Goal: Task Accomplishment & Management: Use online tool/utility

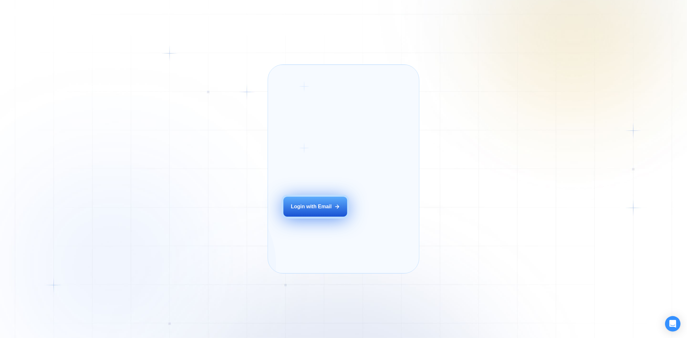
click at [339, 210] on icon at bounding box center [337, 207] width 6 height 6
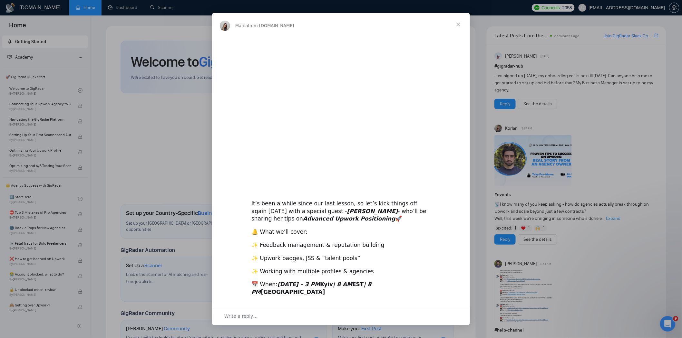
click at [126, 12] on div "Intercom messenger" at bounding box center [341, 169] width 682 height 338
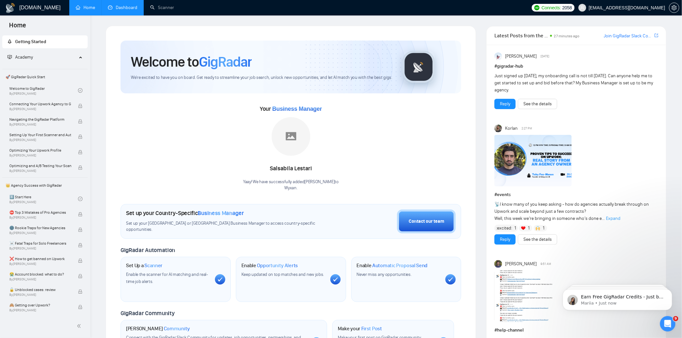
click at [126, 5] on link "Dashboard" at bounding box center [122, 7] width 29 height 5
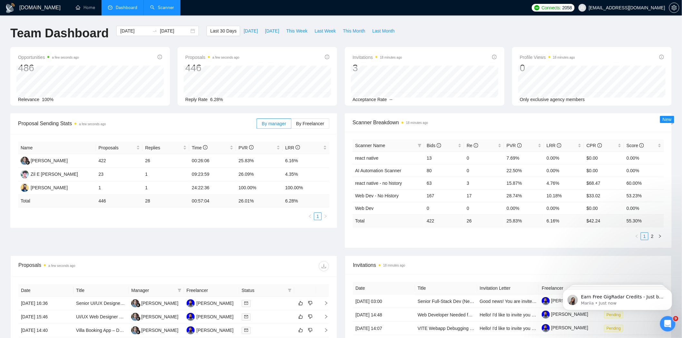
click at [162, 5] on link "Scanner" at bounding box center [162, 7] width 24 height 5
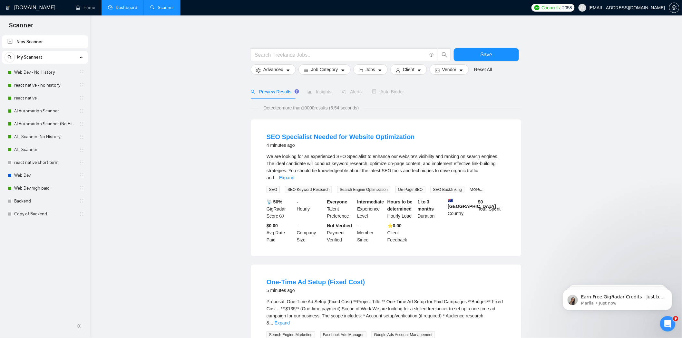
click at [124, 10] on link "Dashboard" at bounding box center [122, 7] width 29 height 5
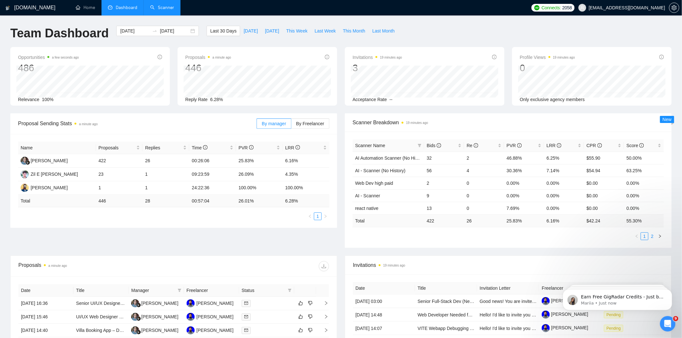
click at [655, 234] on link "2" at bounding box center [652, 236] width 7 height 7
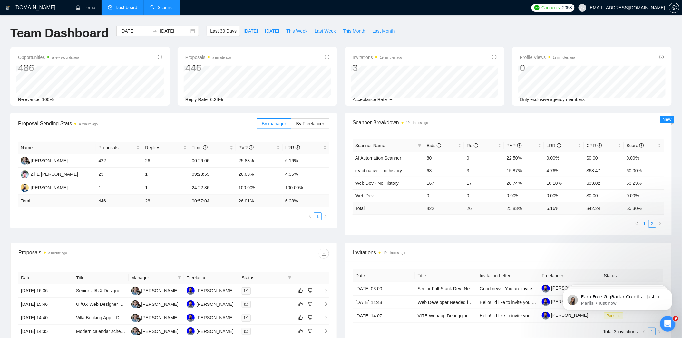
click at [642, 225] on link "1" at bounding box center [644, 223] width 7 height 7
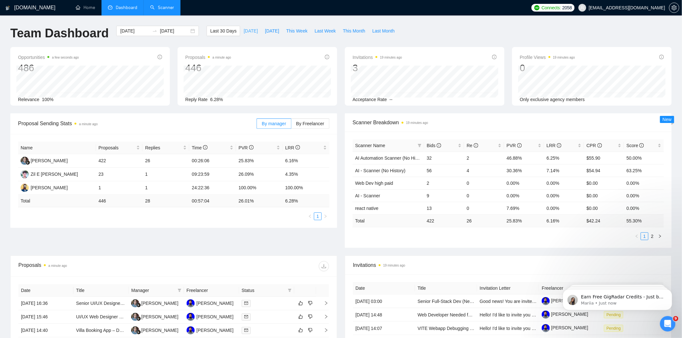
click at [244, 33] on span "Today" at bounding box center [251, 30] width 14 height 7
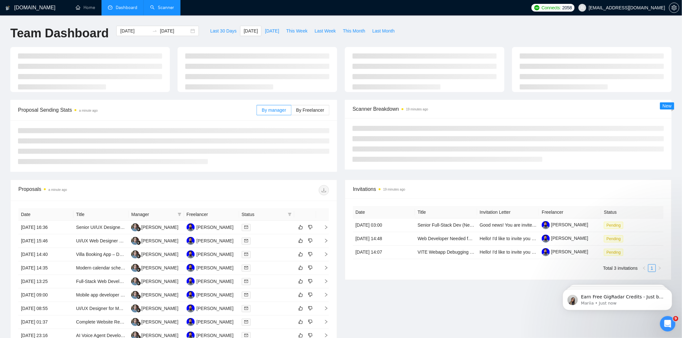
type input "2025-08-26"
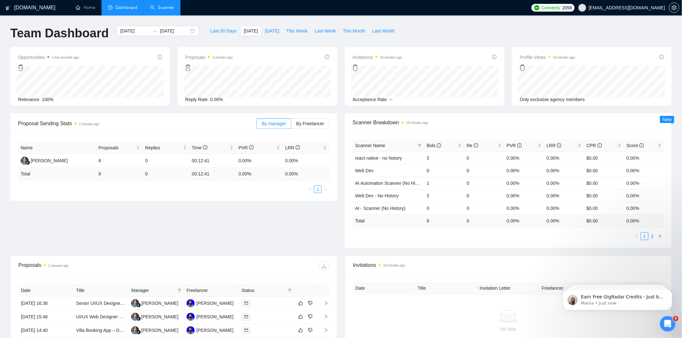
click at [652, 235] on link "2" at bounding box center [652, 236] width 7 height 7
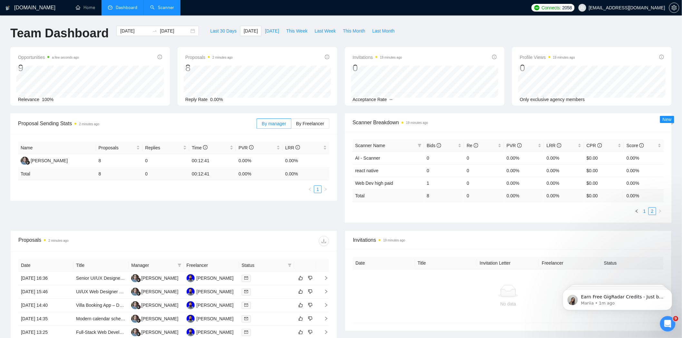
click at [645, 211] on link "1" at bounding box center [644, 211] width 7 height 7
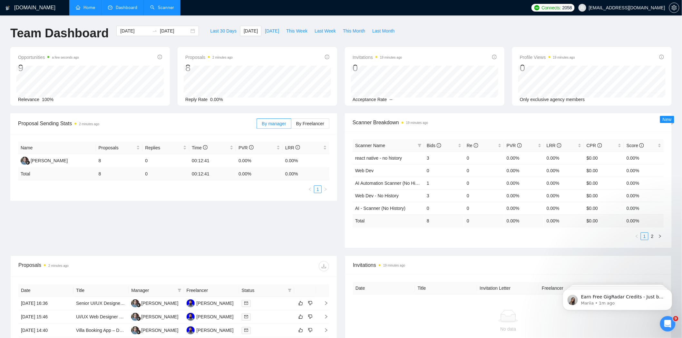
click at [79, 8] on link "Home" at bounding box center [85, 7] width 19 height 5
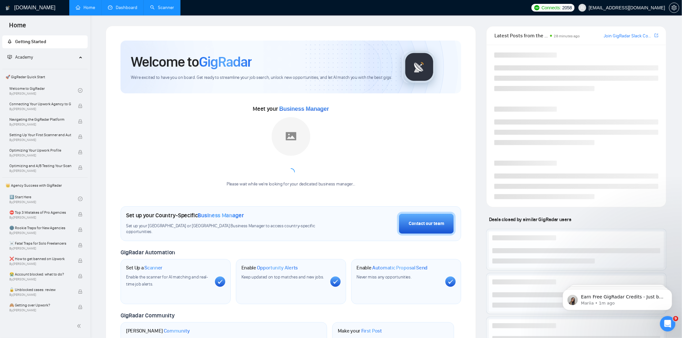
click at [124, 8] on link "Dashboard" at bounding box center [122, 7] width 29 height 5
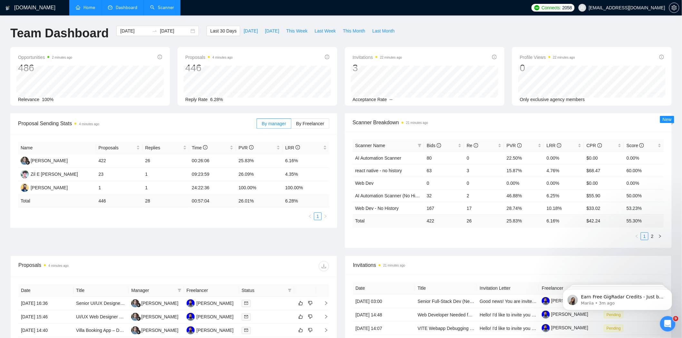
click at [169, 5] on link "Scanner" at bounding box center [162, 7] width 24 height 5
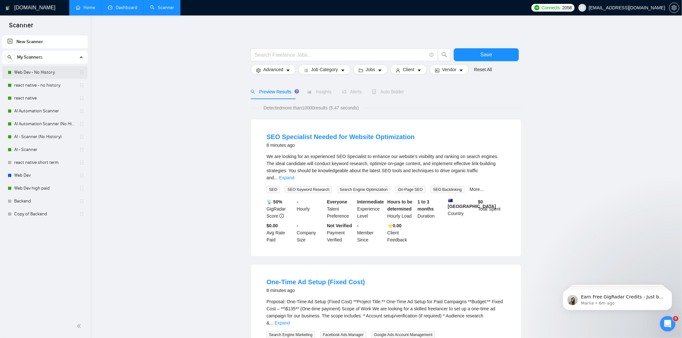
click at [41, 69] on link "Web Dev - No History" at bounding box center [44, 72] width 61 height 13
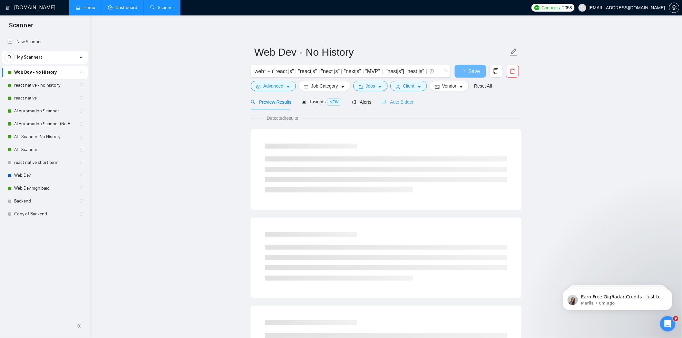
click at [403, 107] on div "Auto Bidder" at bounding box center [397, 101] width 32 height 15
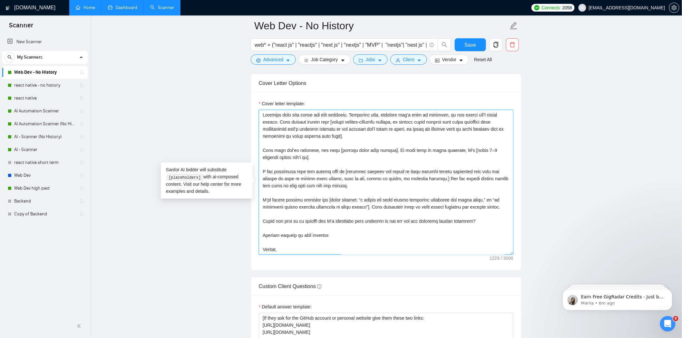
drag, startPoint x: 308, startPoint y: 312, endPoint x: 255, endPoint y: 113, distance: 205.5
click at [255, 113] on div "Cover letter template:" at bounding box center [386, 181] width 270 height 178
paste textarea "[Start with a warm, time-of-day-appropriate greeting in the client's local lang…"
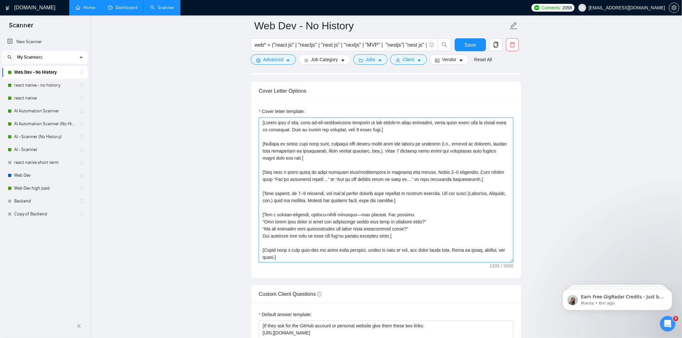
scroll to position [678, 0]
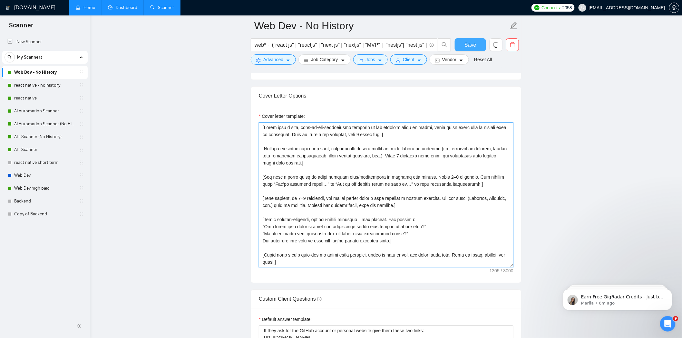
type textarea "[Start with a warm, time-of-day-appropriate greeting in the client's local lang…"
click at [466, 40] on button "Save" at bounding box center [470, 44] width 31 height 13
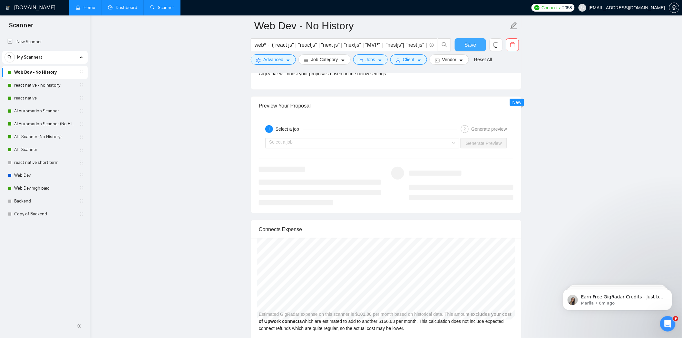
scroll to position [1194, 0]
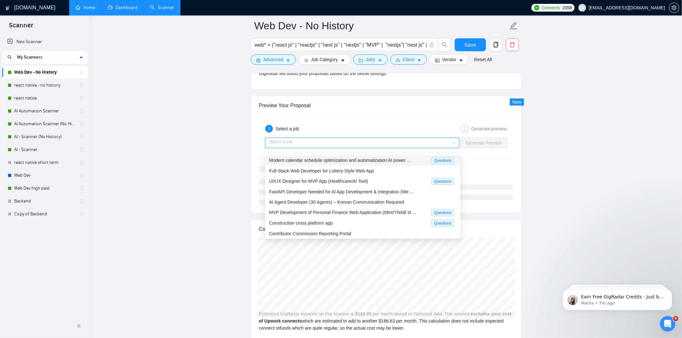
click at [437, 145] on input "search" at bounding box center [360, 143] width 182 height 10
click at [360, 163] on div "Modern calendar schedule optimization and automatization AI power ..." at bounding box center [350, 160] width 162 height 7
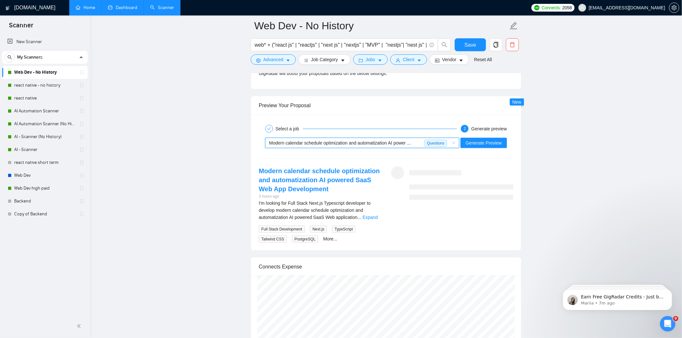
click at [360, 159] on div at bounding box center [386, 159] width 255 height 0
click at [475, 146] on span "Generate Preview" at bounding box center [484, 142] width 36 height 7
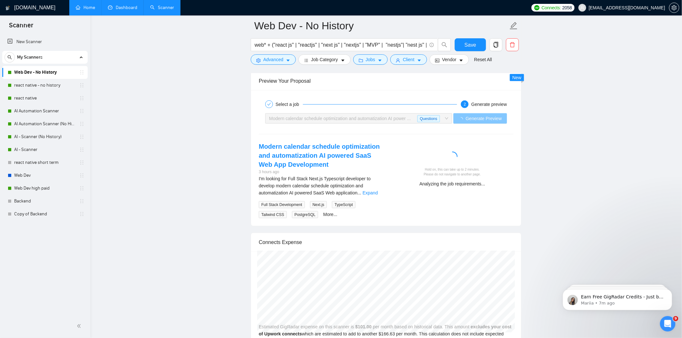
scroll to position [1219, 0]
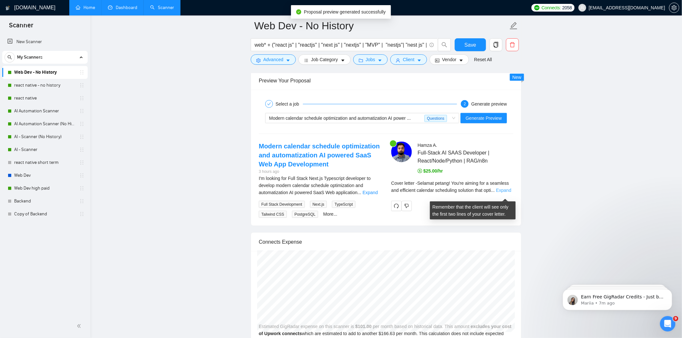
click at [503, 193] on link "Expand" at bounding box center [503, 190] width 15 height 5
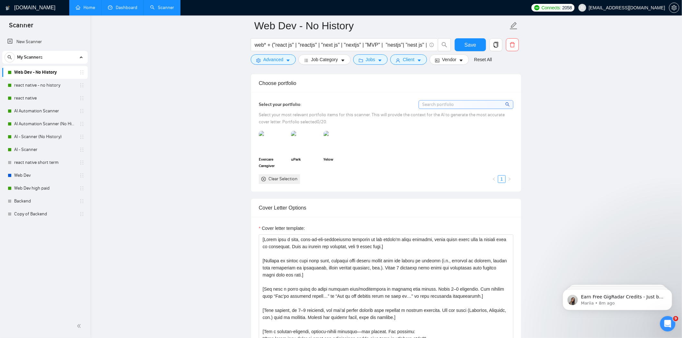
scroll to position [554, 0]
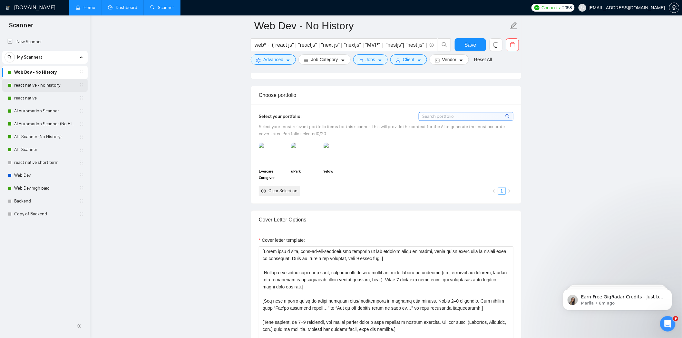
click at [32, 82] on link "react native - no history" at bounding box center [44, 85] width 61 height 13
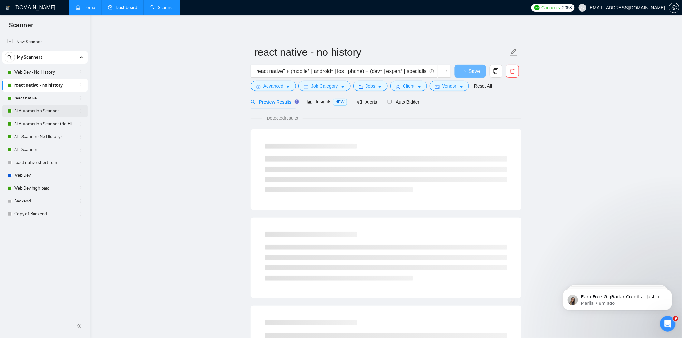
click at [47, 112] on link "AI Automation Scanner" at bounding box center [44, 111] width 61 height 13
click at [30, 82] on link "react native - no history" at bounding box center [44, 85] width 61 height 13
click at [394, 107] on div "Auto Bidder" at bounding box center [403, 101] width 32 height 15
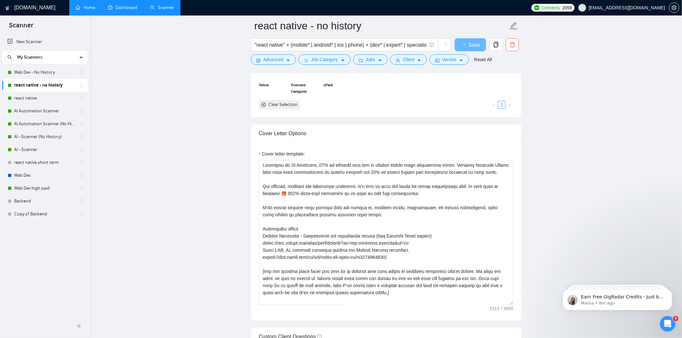
scroll to position [630, 0]
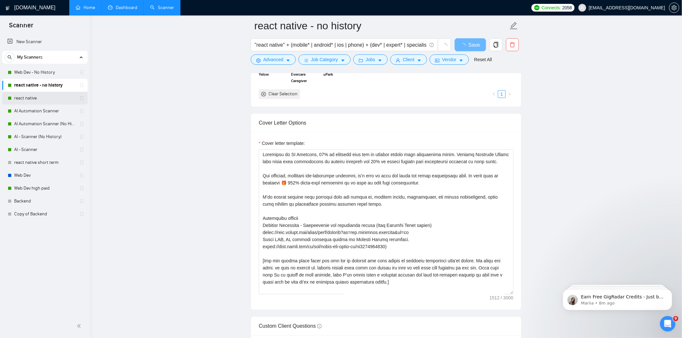
click at [37, 95] on link "react native" at bounding box center [44, 98] width 61 height 13
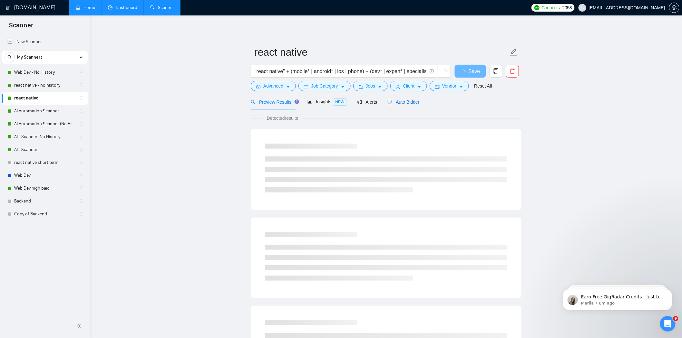
click at [405, 100] on span "Auto Bidder" at bounding box center [403, 102] width 32 height 5
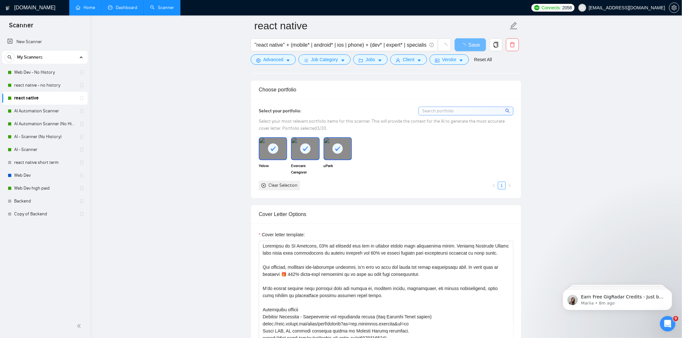
scroll to position [617, 0]
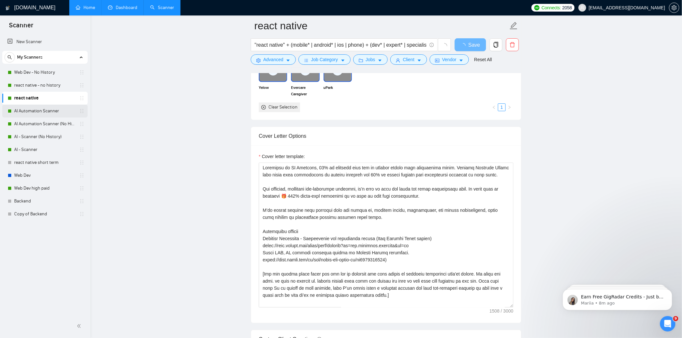
click at [60, 111] on link "AI Automation Scanner" at bounding box center [44, 111] width 61 height 13
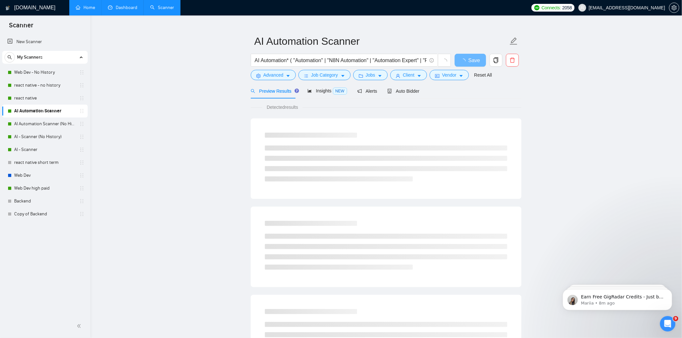
scroll to position [10, 0]
click at [401, 92] on span "Auto Bidder" at bounding box center [403, 92] width 32 height 5
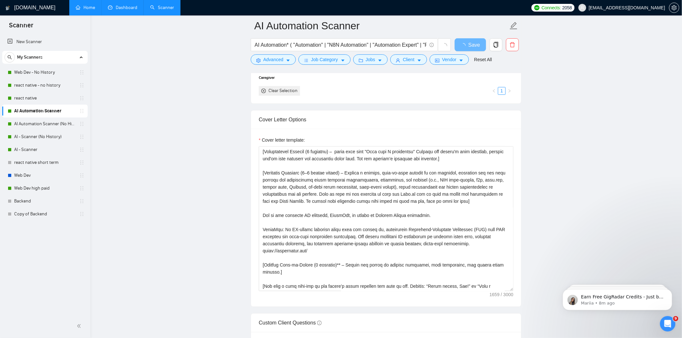
scroll to position [634, 0]
click at [49, 127] on link "AI Automation Scanner (No History)" at bounding box center [44, 124] width 61 height 13
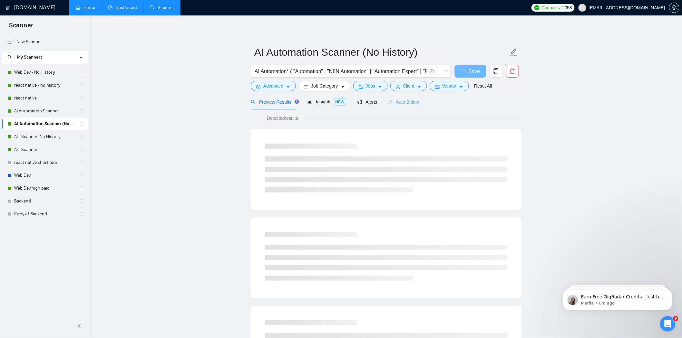
drag, startPoint x: 395, startPoint y: 113, endPoint x: 402, endPoint y: 106, distance: 10.0
click at [402, 106] on div "Preview Results Insights NEW Alerts Auto Bidder Detected results" at bounding box center [386, 328] width 271 height 469
click at [402, 106] on div "Auto Bidder" at bounding box center [403, 101] width 32 height 15
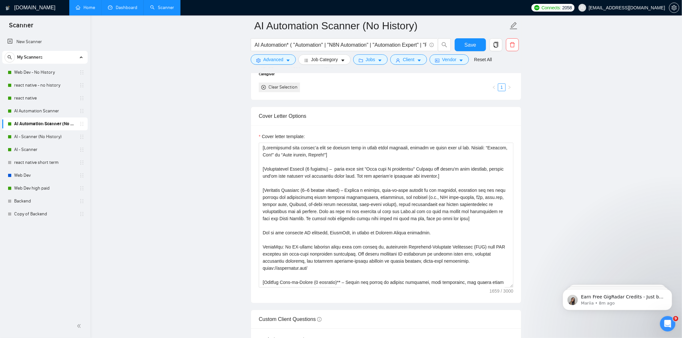
scroll to position [659, 0]
click at [49, 139] on link "AI - Scanner (No History)" at bounding box center [44, 136] width 61 height 13
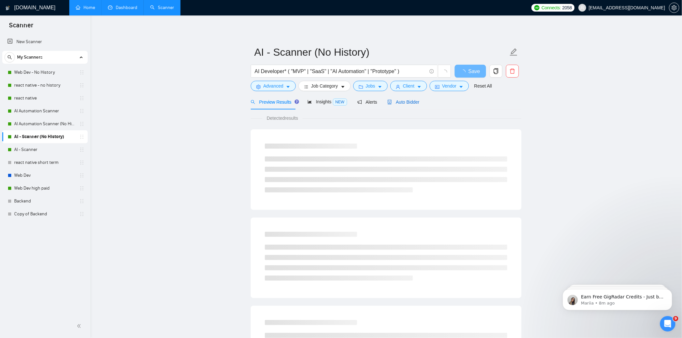
click at [394, 102] on span "Auto Bidder" at bounding box center [403, 102] width 32 height 5
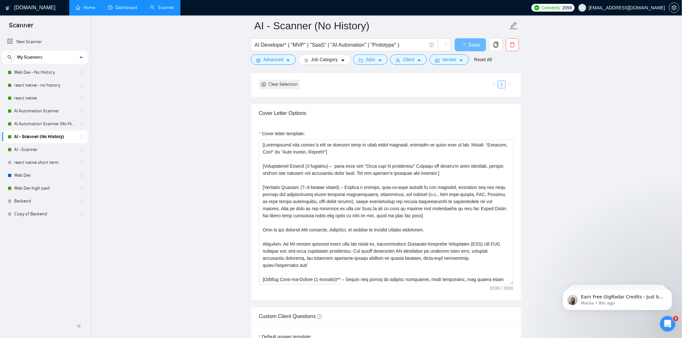
scroll to position [21, 0]
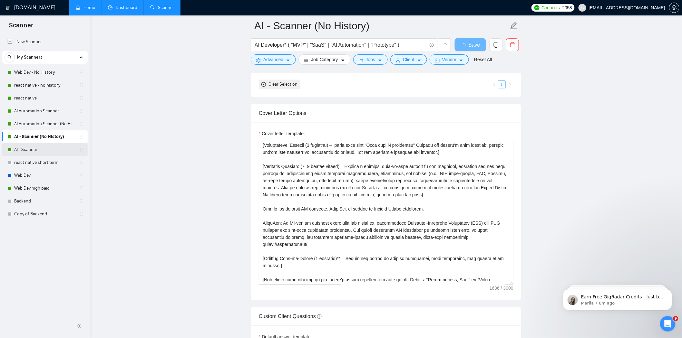
click at [34, 146] on link "AI - Scanner" at bounding box center [44, 149] width 61 height 13
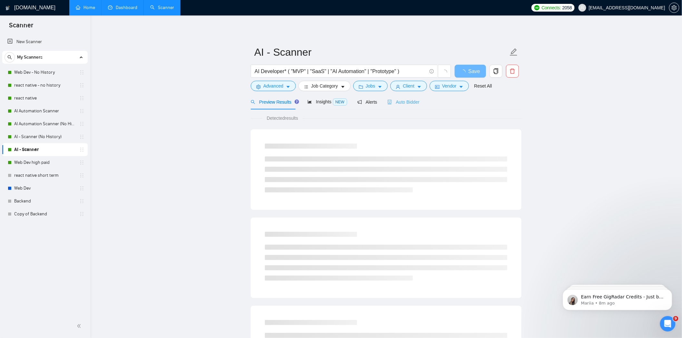
click at [398, 107] on div "Auto Bidder" at bounding box center [403, 101] width 32 height 15
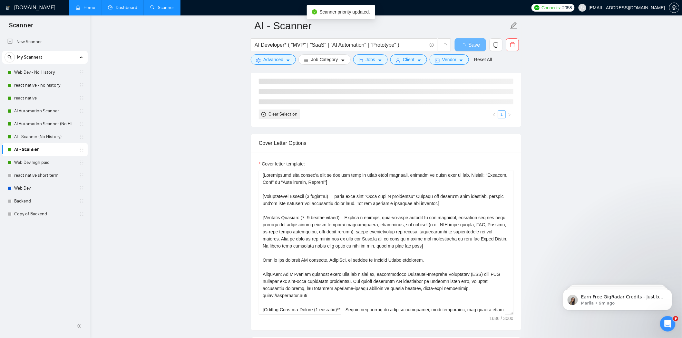
scroll to position [21, 0]
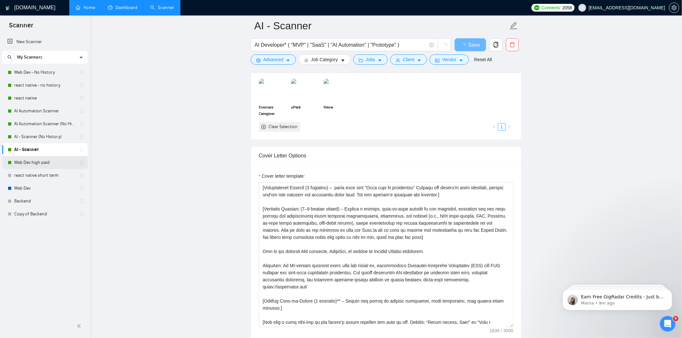
click at [26, 165] on link "Web Dev high paid" at bounding box center [44, 162] width 61 height 13
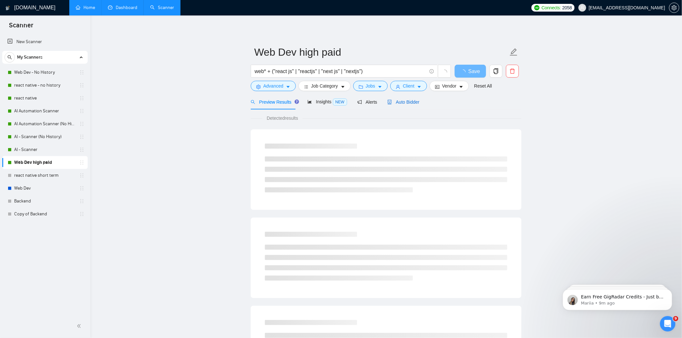
click at [401, 99] on div "Auto Bidder" at bounding box center [403, 102] width 32 height 7
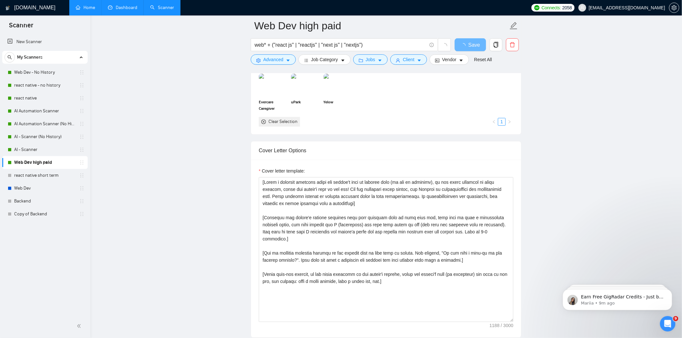
scroll to position [603, 0]
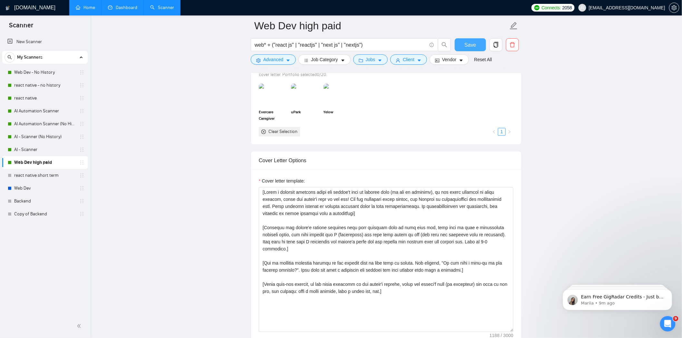
click at [466, 50] on button "Save" at bounding box center [470, 44] width 31 height 13
click at [222, 262] on main "Web Dev high paid web* + ("react js" | "reactjs" | "next js" | "nextjs") Save A…" at bounding box center [386, 324] width 571 height 1803
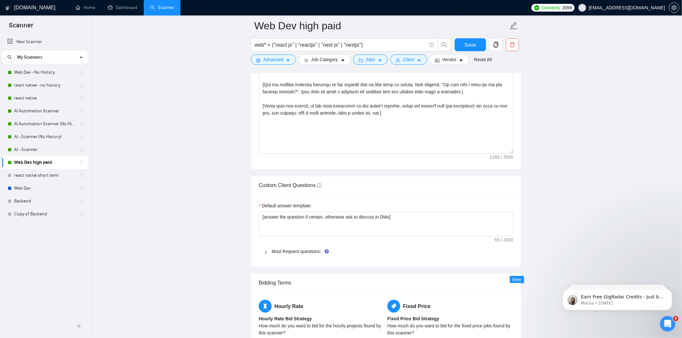
scroll to position [782, 0]
